Goal: Task Accomplishment & Management: Manage account settings

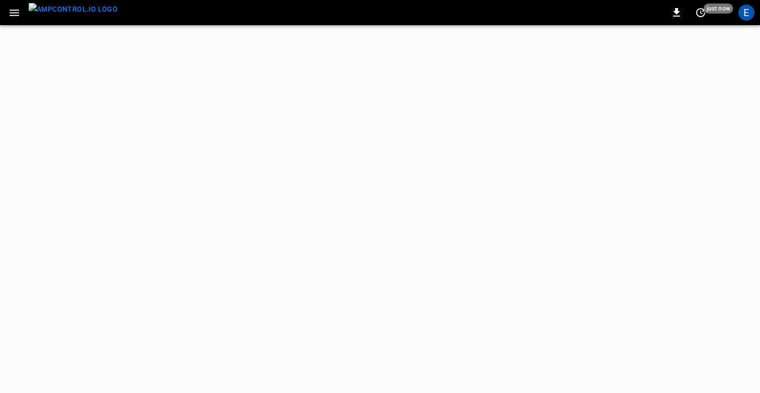
click at [13, 17] on icon "button" at bounding box center [14, 13] width 13 height 13
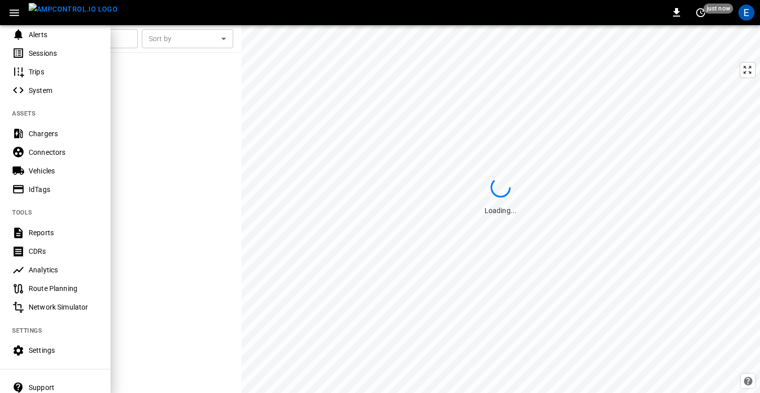
scroll to position [181, 0]
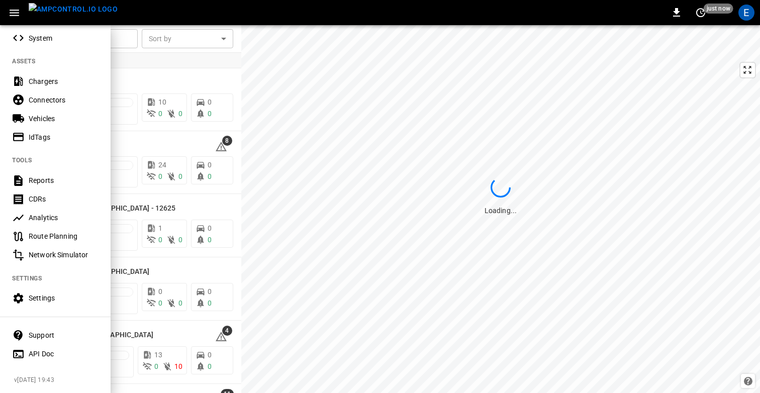
click at [38, 296] on div "Settings" at bounding box center [64, 298] width 70 height 10
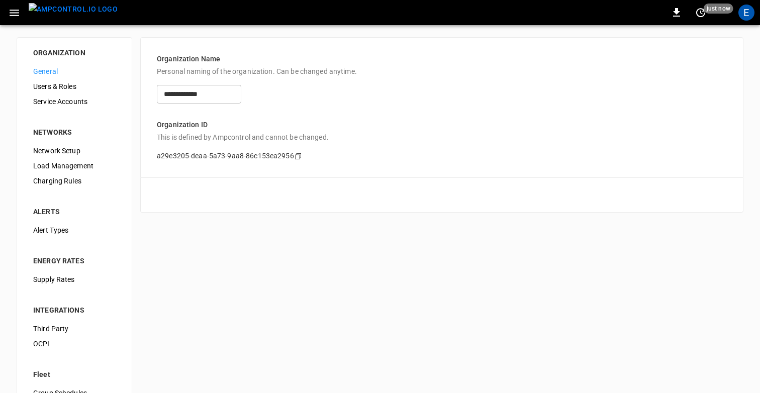
click at [65, 283] on span "Supply Rates" at bounding box center [74, 279] width 82 height 11
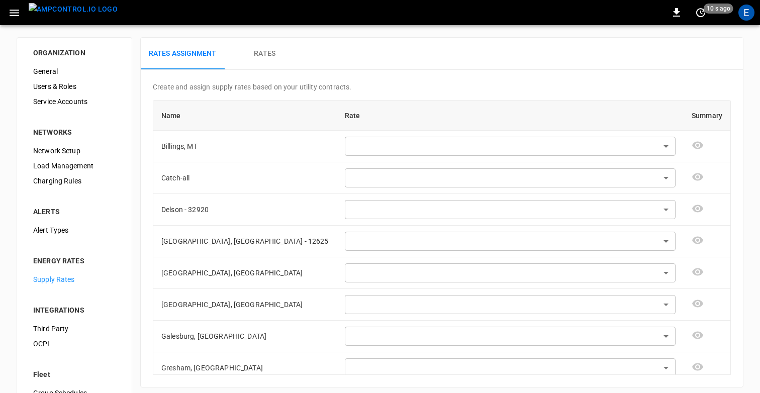
click at [478, 56] on div "Rates Assignment Rates" at bounding box center [442, 54] width 602 height 32
click at [752, 17] on div "E" at bounding box center [746, 13] width 16 height 16
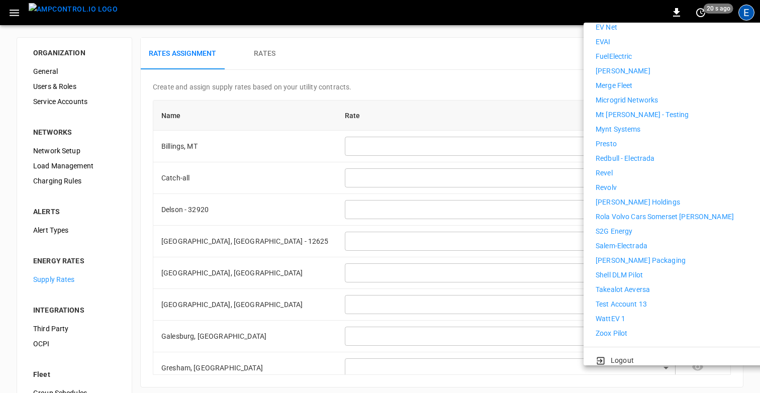
scroll to position [470, 0]
click at [640, 312] on li "WattEV 1" at bounding box center [687, 317] width 185 height 11
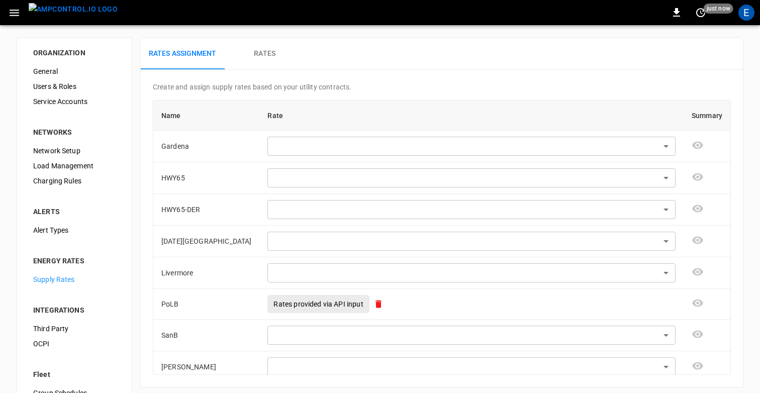
click at [755, 183] on div "ORGANIZATION General Users & Roles Service Accounts NETWORKS Network Setup Load…" at bounding box center [380, 255] width 760 height 460
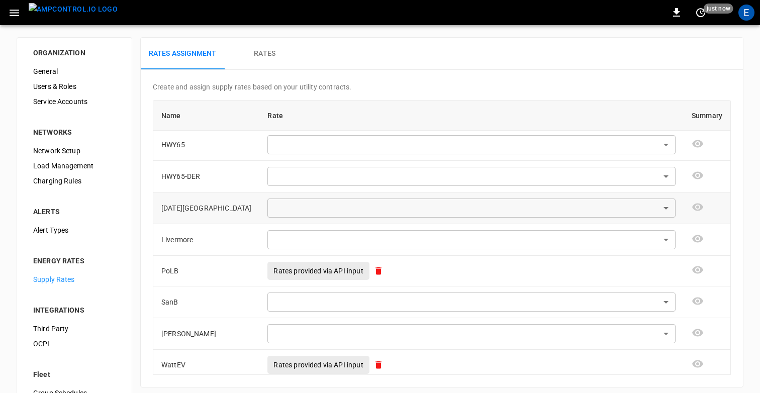
scroll to position [39, 0]
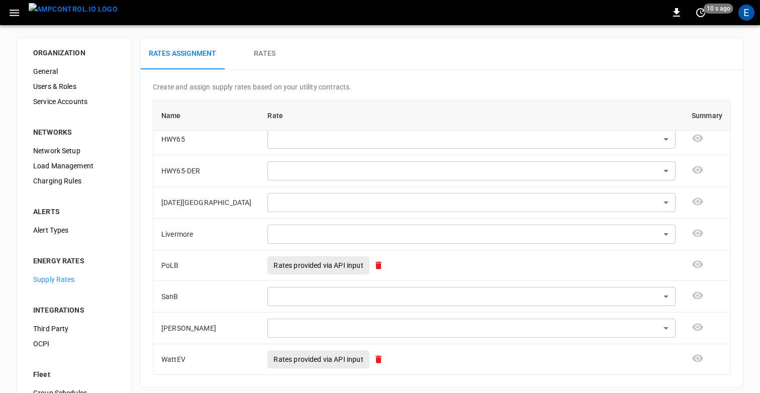
click at [433, 49] on div "Rates Assignment Rates" at bounding box center [442, 54] width 602 height 32
click at [498, 60] on div "Rates Assignment Rates" at bounding box center [442, 54] width 602 height 32
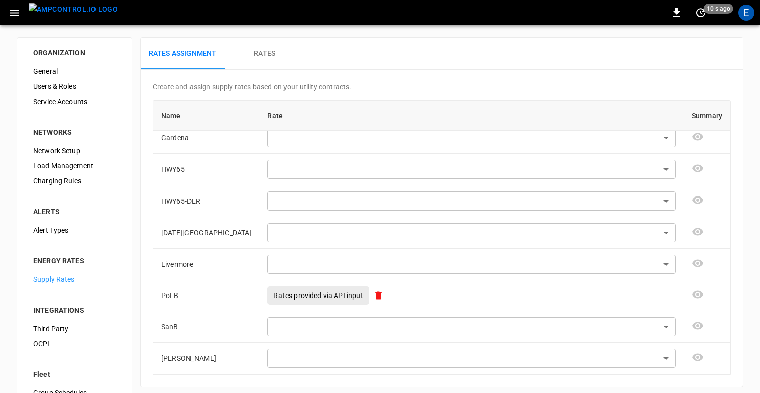
scroll to position [4, 0]
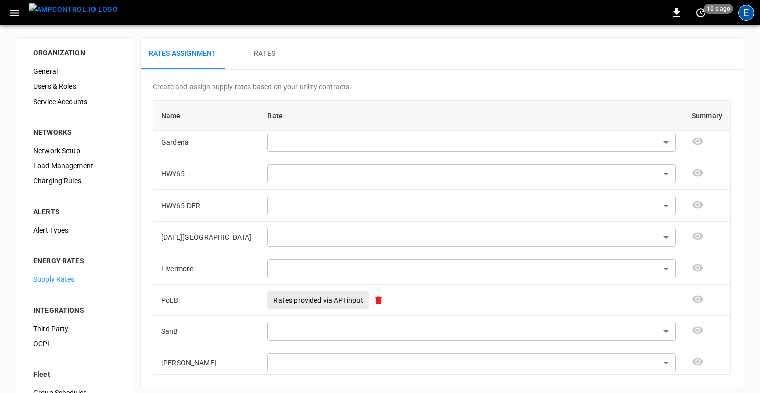
click at [748, 18] on div "E" at bounding box center [746, 13] width 16 height 16
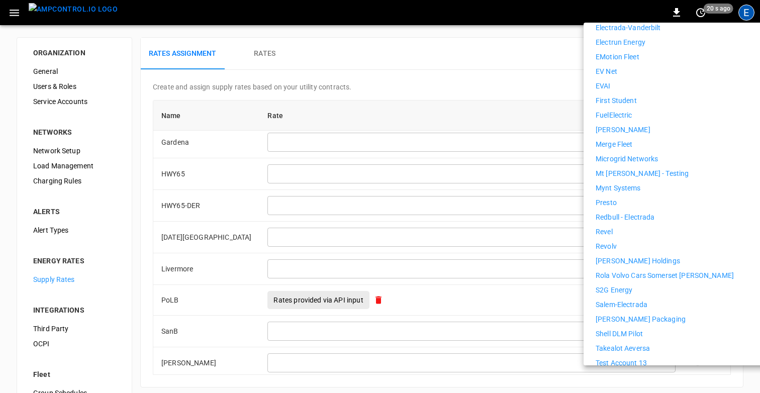
scroll to position [471, 0]
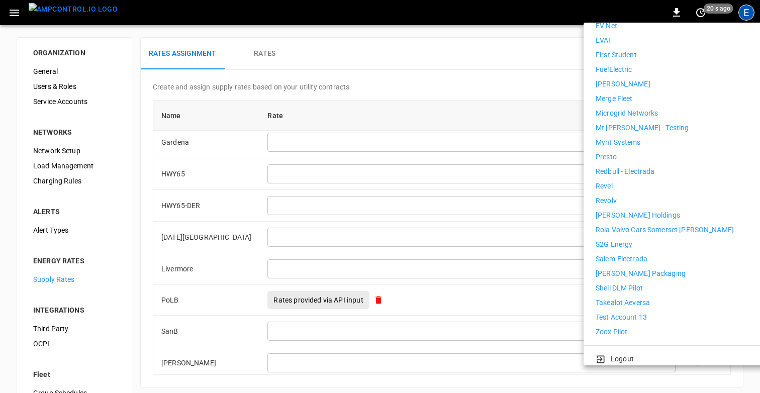
click at [629, 297] on p "Takealot Aeversa" at bounding box center [622, 302] width 54 height 11
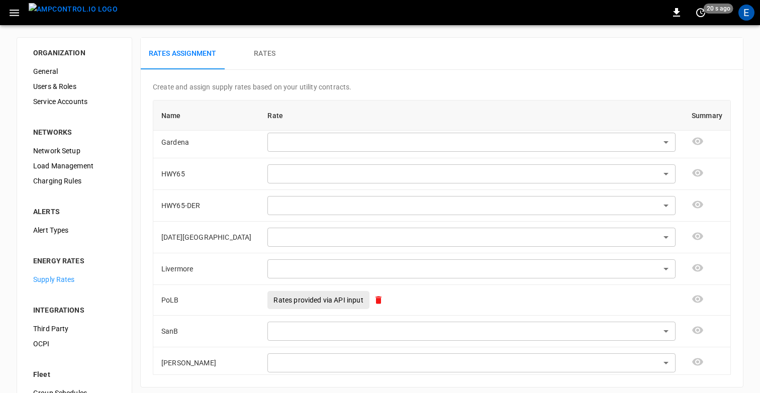
scroll to position [0, 0]
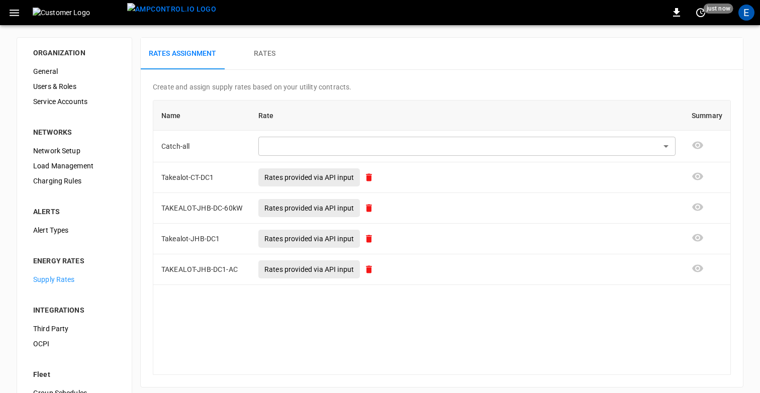
click at [447, 19] on div "0 just now E" at bounding box center [380, 12] width 760 height 25
click at [748, 15] on div "E" at bounding box center [746, 13] width 16 height 16
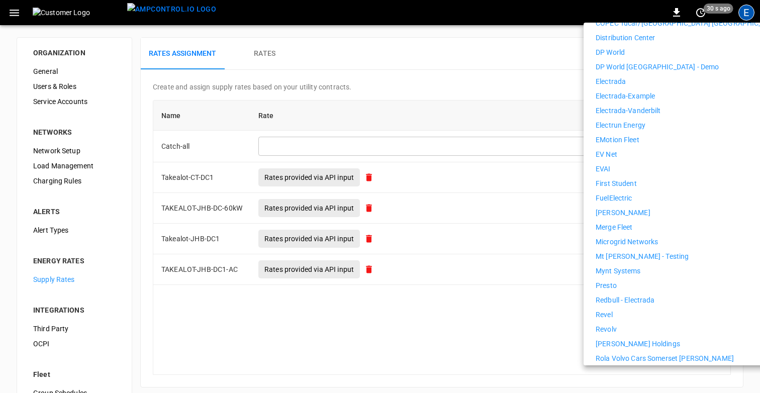
scroll to position [346, 0]
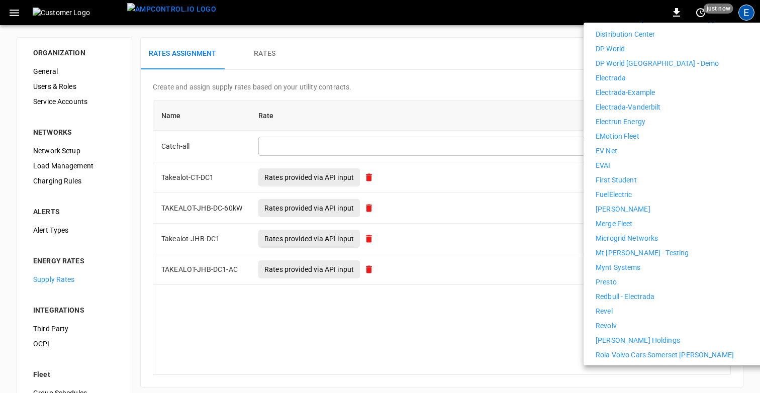
click at [635, 291] on p "Redbull - Electrada" at bounding box center [624, 296] width 59 height 11
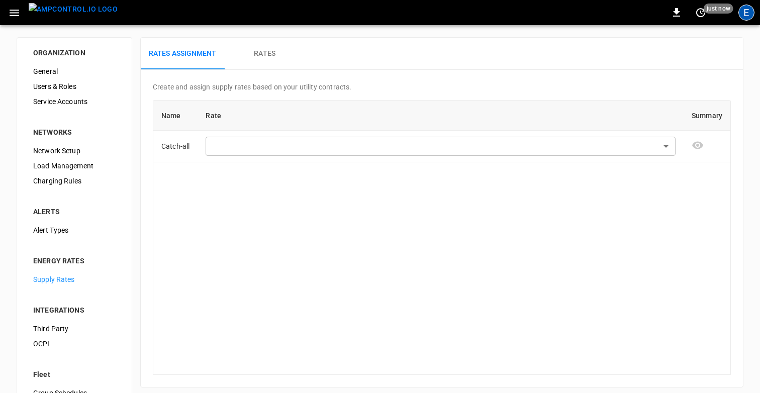
click at [750, 10] on div "E" at bounding box center [746, 13] width 16 height 16
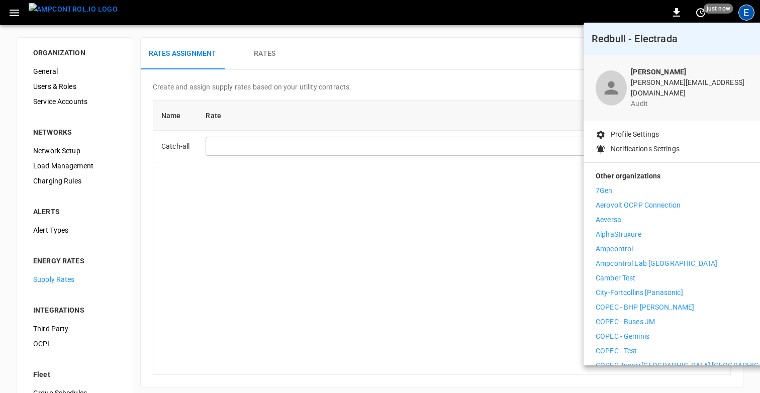
click at [647, 215] on li "Aeversa" at bounding box center [687, 220] width 185 height 11
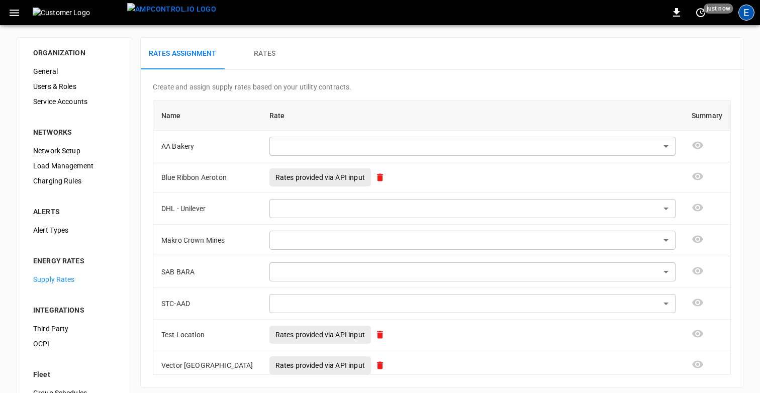
click at [741, 11] on div "E" at bounding box center [746, 13] width 16 height 16
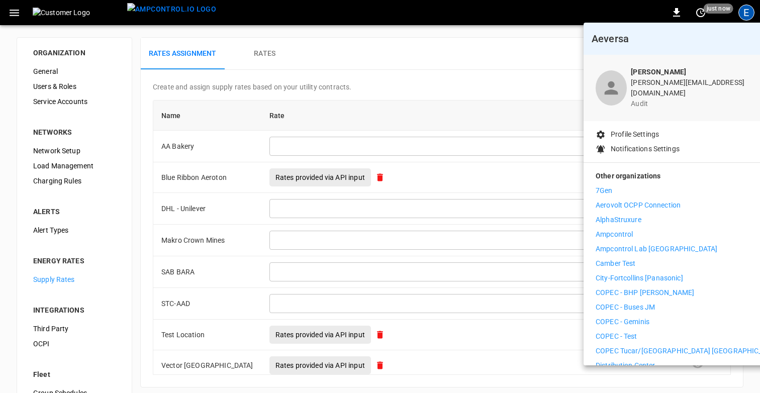
click at [688, 258] on li "Camber Test" at bounding box center [687, 263] width 185 height 11
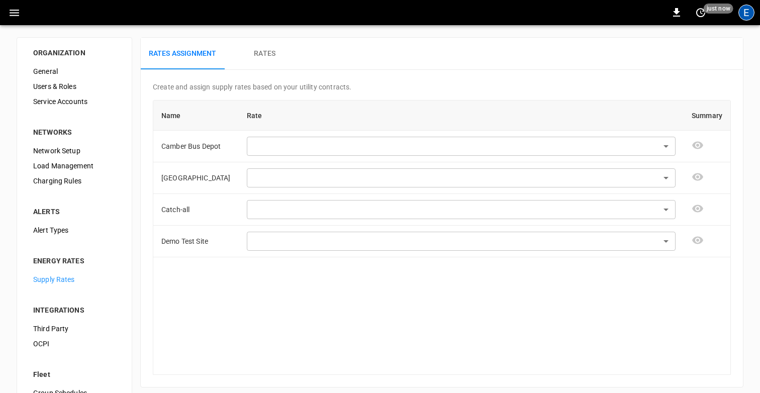
click at [744, 12] on div "E" at bounding box center [746, 13] width 16 height 16
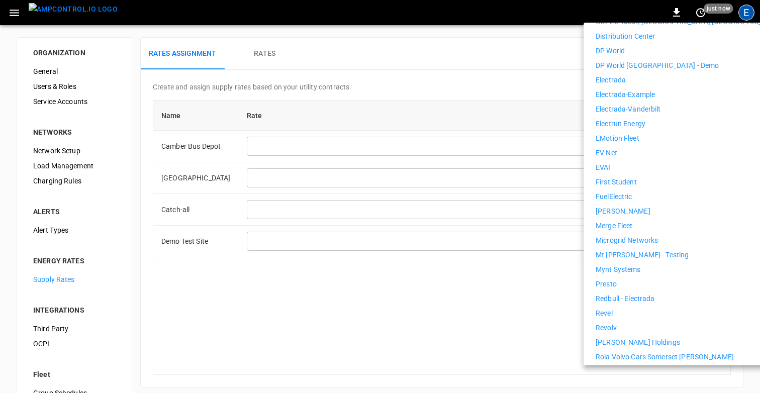
scroll to position [333, 0]
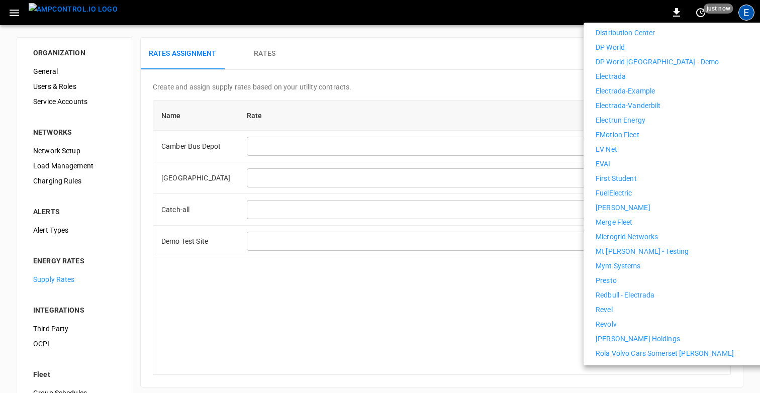
click at [640, 319] on li "Revolv" at bounding box center [687, 324] width 185 height 11
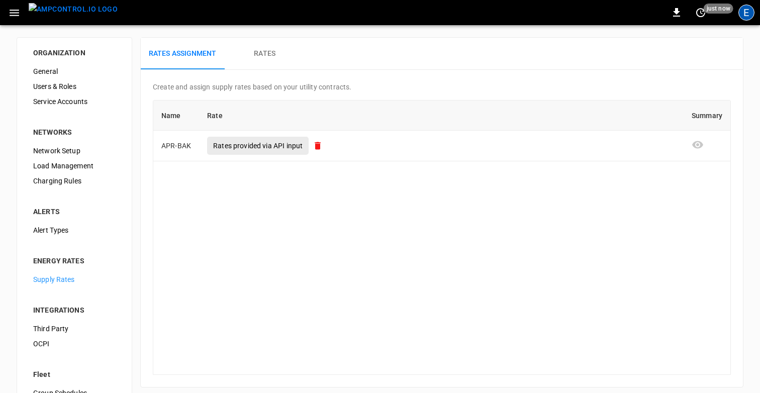
click at [748, 6] on div "E" at bounding box center [746, 13] width 16 height 16
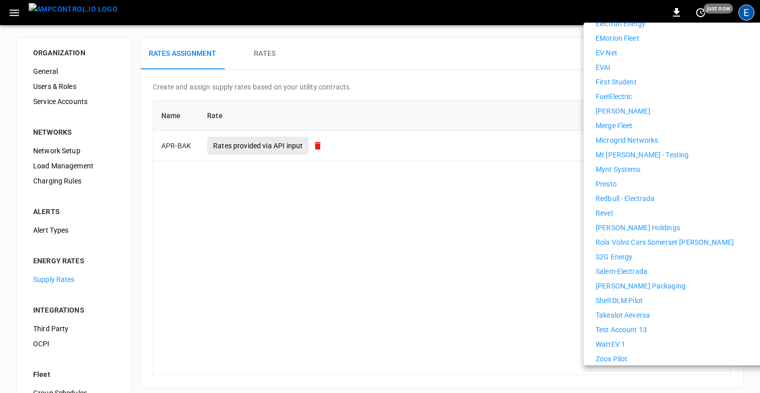
scroll to position [452, 0]
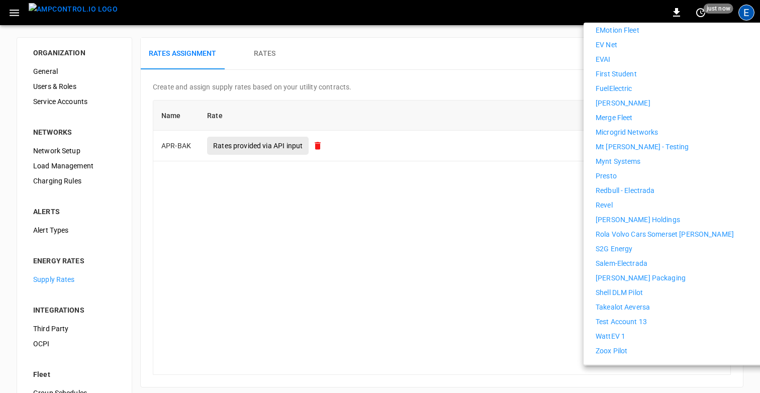
click at [466, 59] on div at bounding box center [380, 196] width 760 height 393
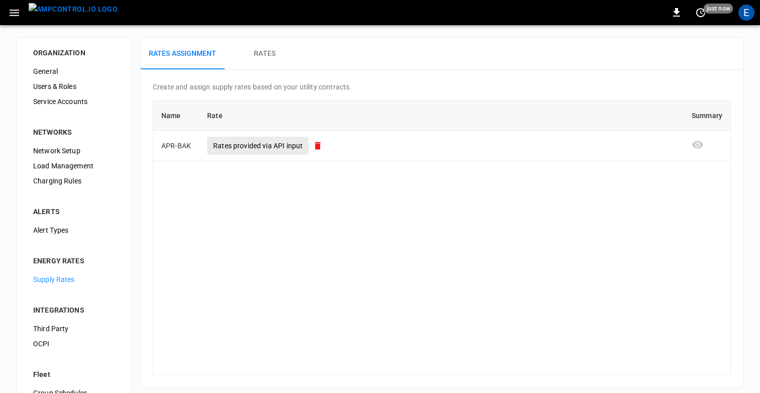
click at [495, 41] on div "Rates Assignment Rates" at bounding box center [442, 54] width 602 height 32
click at [341, 221] on div "Name Rate Summary APR-BAK Rates provided via API input" at bounding box center [442, 237] width 578 height 275
click at [372, 220] on div "Name Rate Summary APR-BAK Rates provided via API input" at bounding box center [442, 237] width 578 height 275
click at [59, 13] on img "menu" at bounding box center [73, 9] width 89 height 13
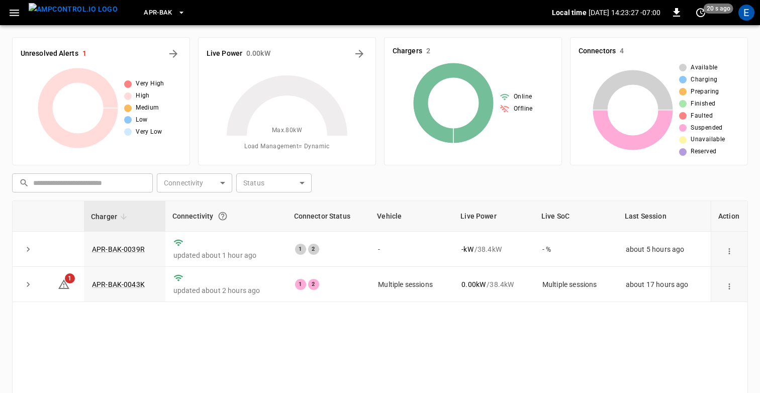
click at [382, 178] on div "​ ​ Connectivity ​ Connectivity Status ​ Status" at bounding box center [377, 180] width 739 height 23
click at [12, 11] on icon "button" at bounding box center [14, 13] width 13 height 13
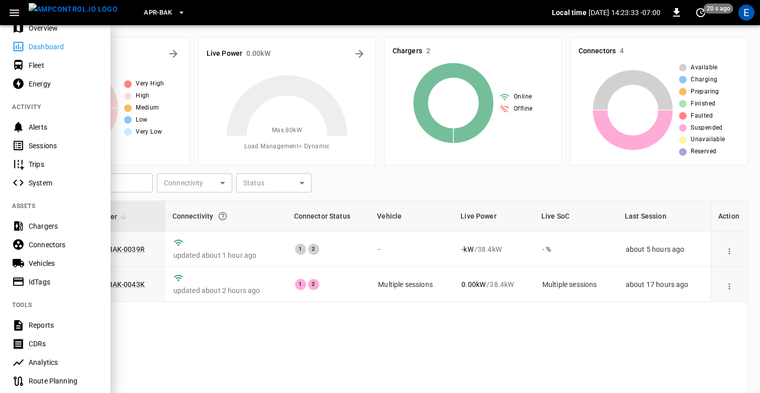
scroll to position [35, 0]
click at [57, 145] on div "Sessions" at bounding box center [64, 147] width 70 height 10
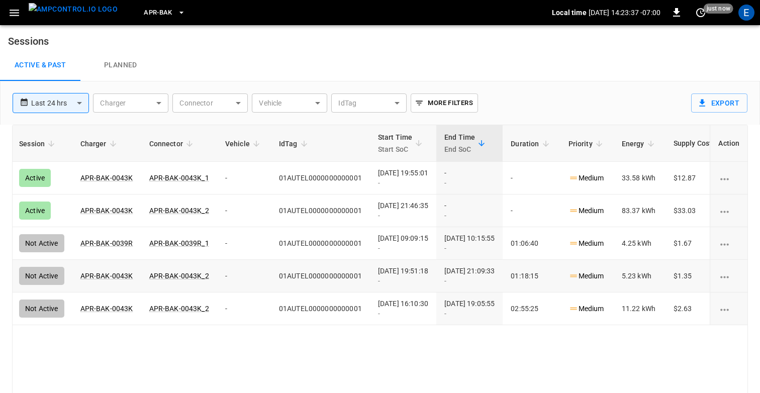
scroll to position [0, 103]
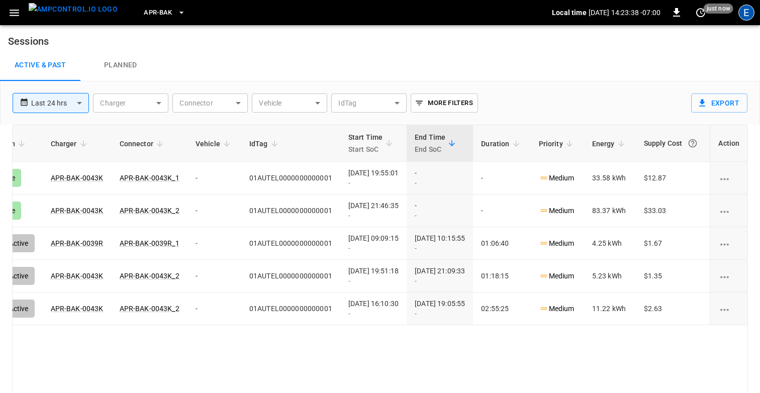
click at [742, 5] on div "E" at bounding box center [746, 13] width 16 height 16
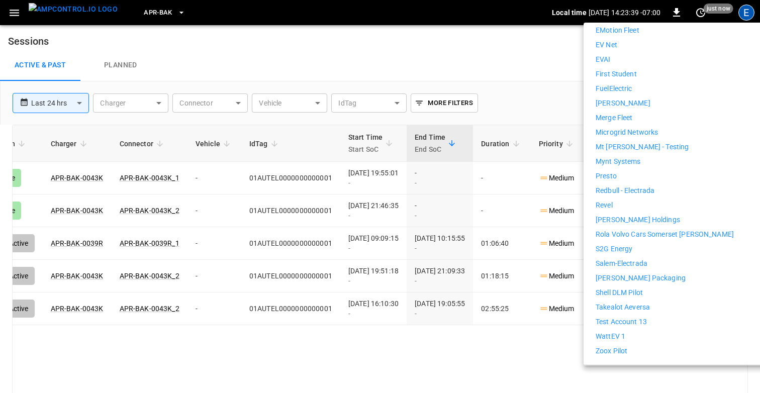
scroll to position [471, 0]
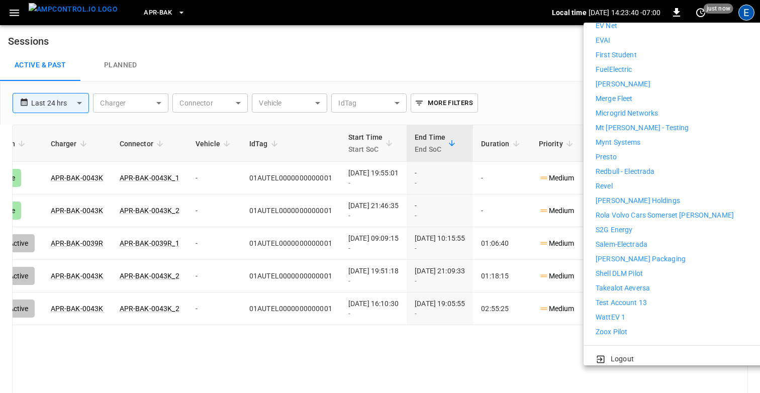
click at [671, 273] on div "7Gen Aerovolt OCPP Connection Aeversa AlphaStruxure Ampcontrol Ampcontrol Lab G…" at bounding box center [687, 26] width 185 height 622
click at [662, 283] on li "Takealot Aeversa" at bounding box center [687, 288] width 185 height 11
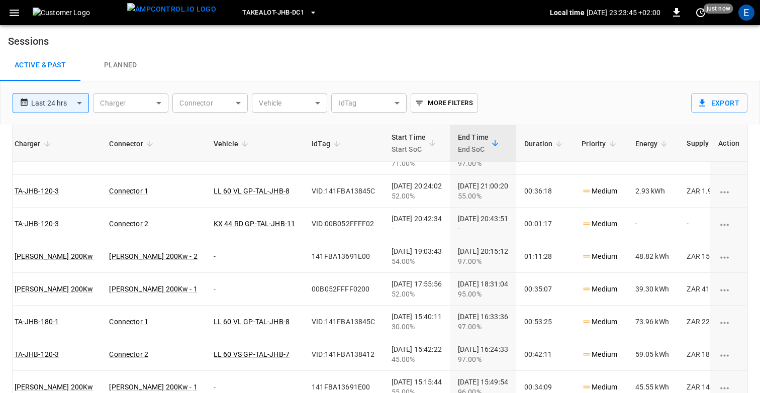
scroll to position [150, 115]
click at [516, 225] on td "00:01:17" at bounding box center [544, 224] width 57 height 33
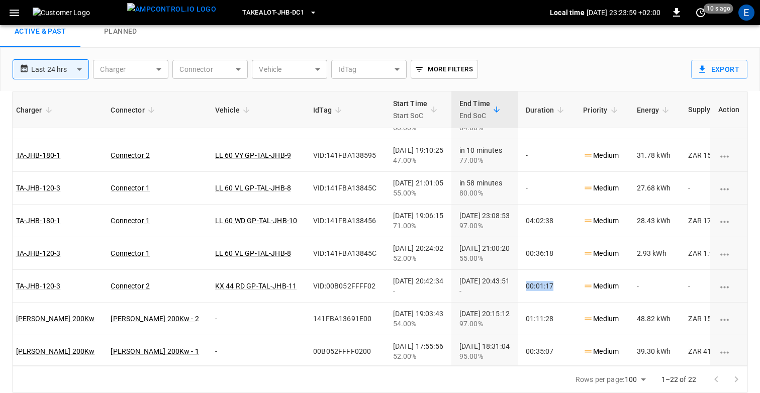
scroll to position [0, 114]
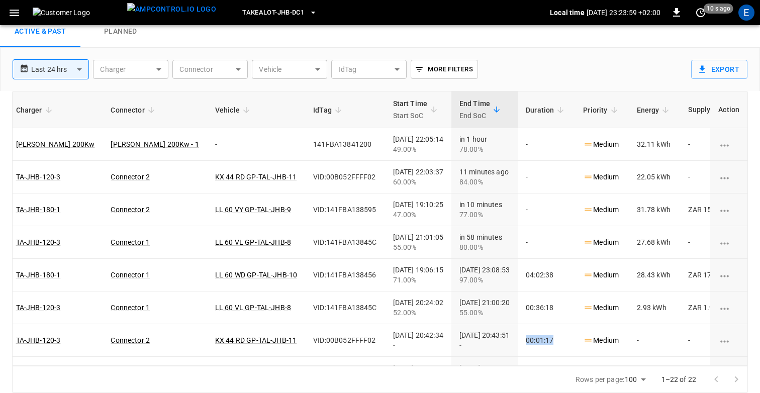
click at [510, 60] on div "**********" at bounding box center [346, 65] width 682 height 35
